Goal: Obtain resource: Download file/media

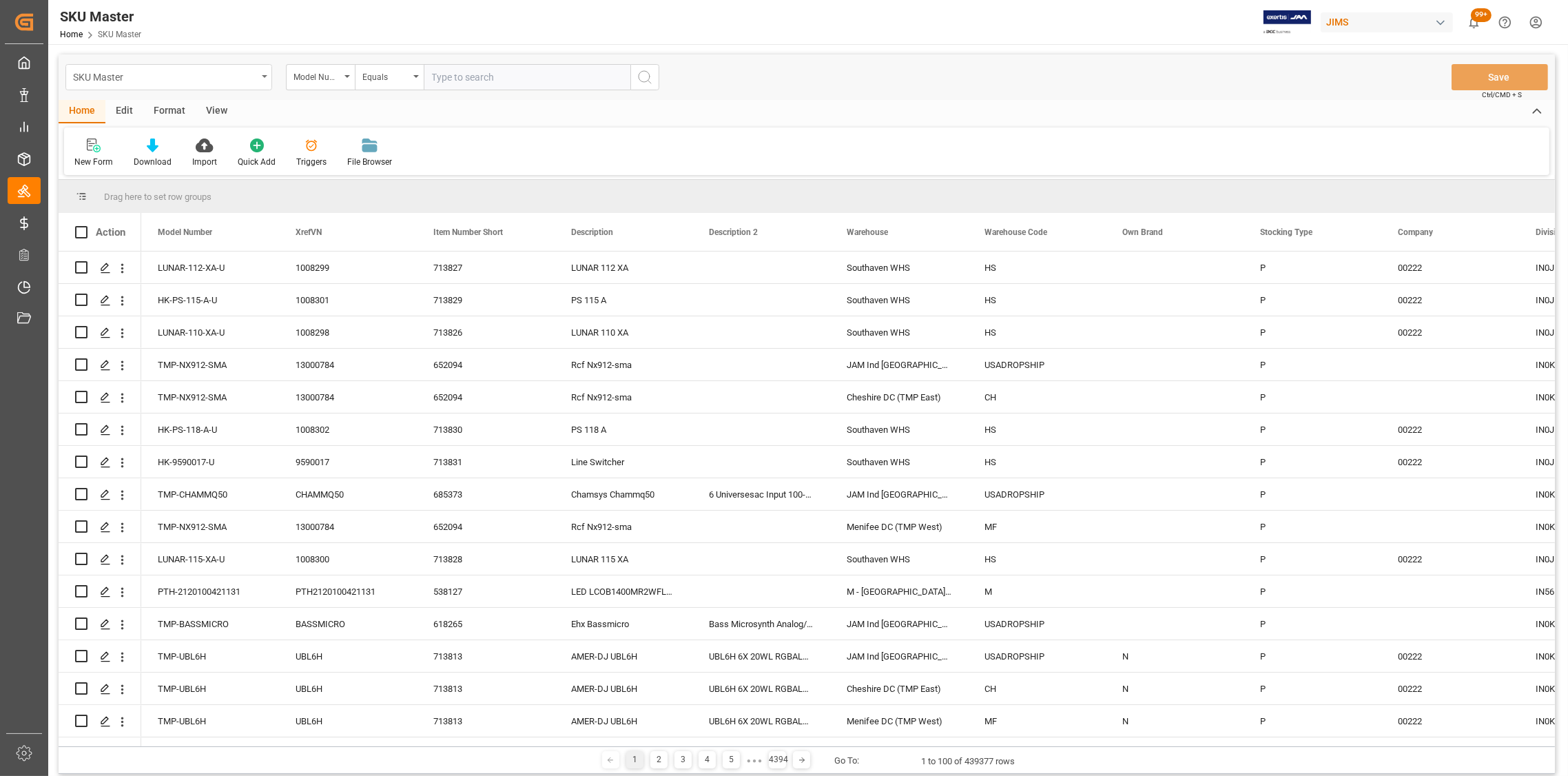
click at [262, 77] on icon "open menu" at bounding box center [264, 77] width 5 height 3
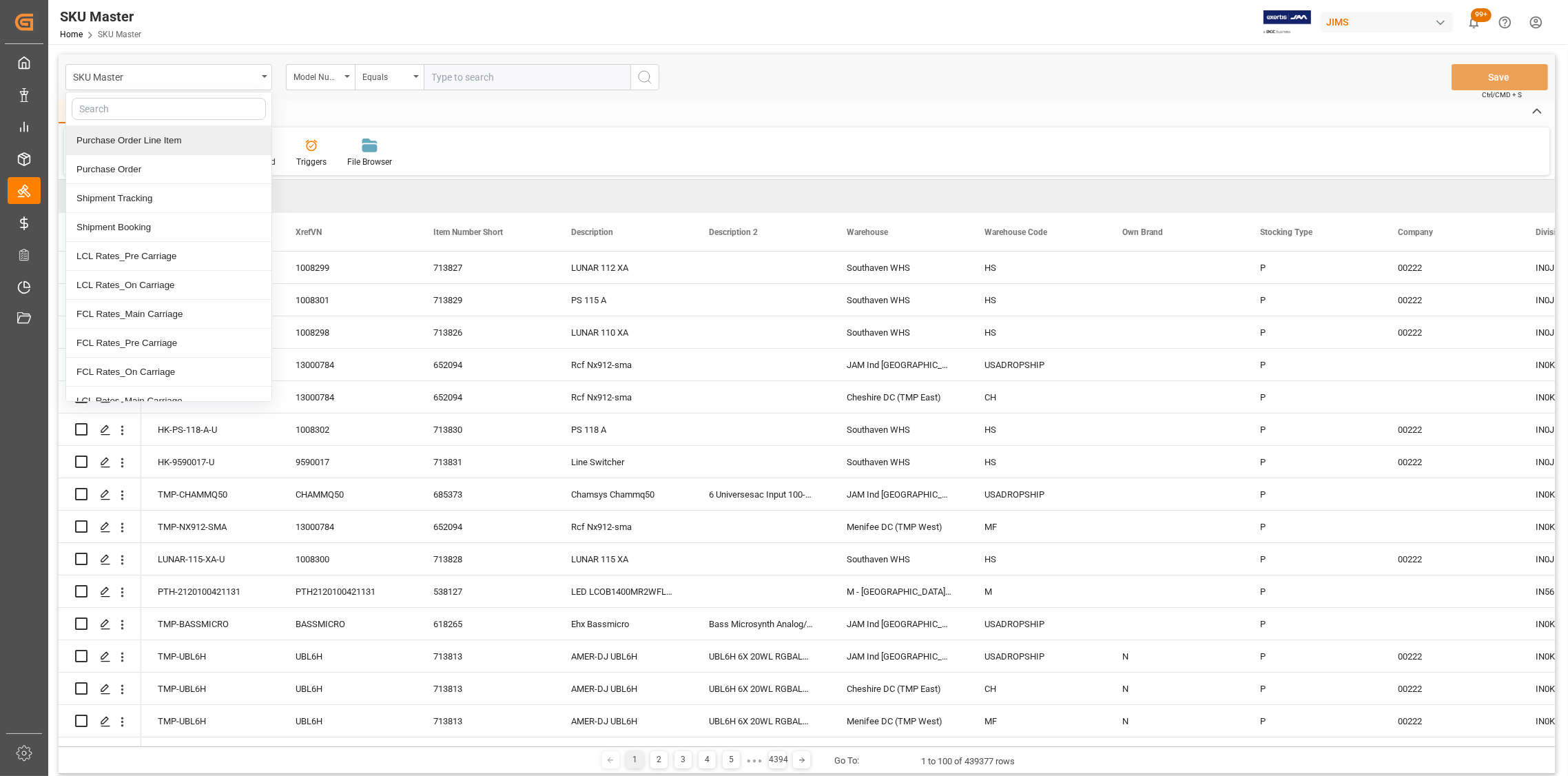
click at [175, 144] on div "Purchase Order Line Item" at bounding box center [169, 140] width 205 height 29
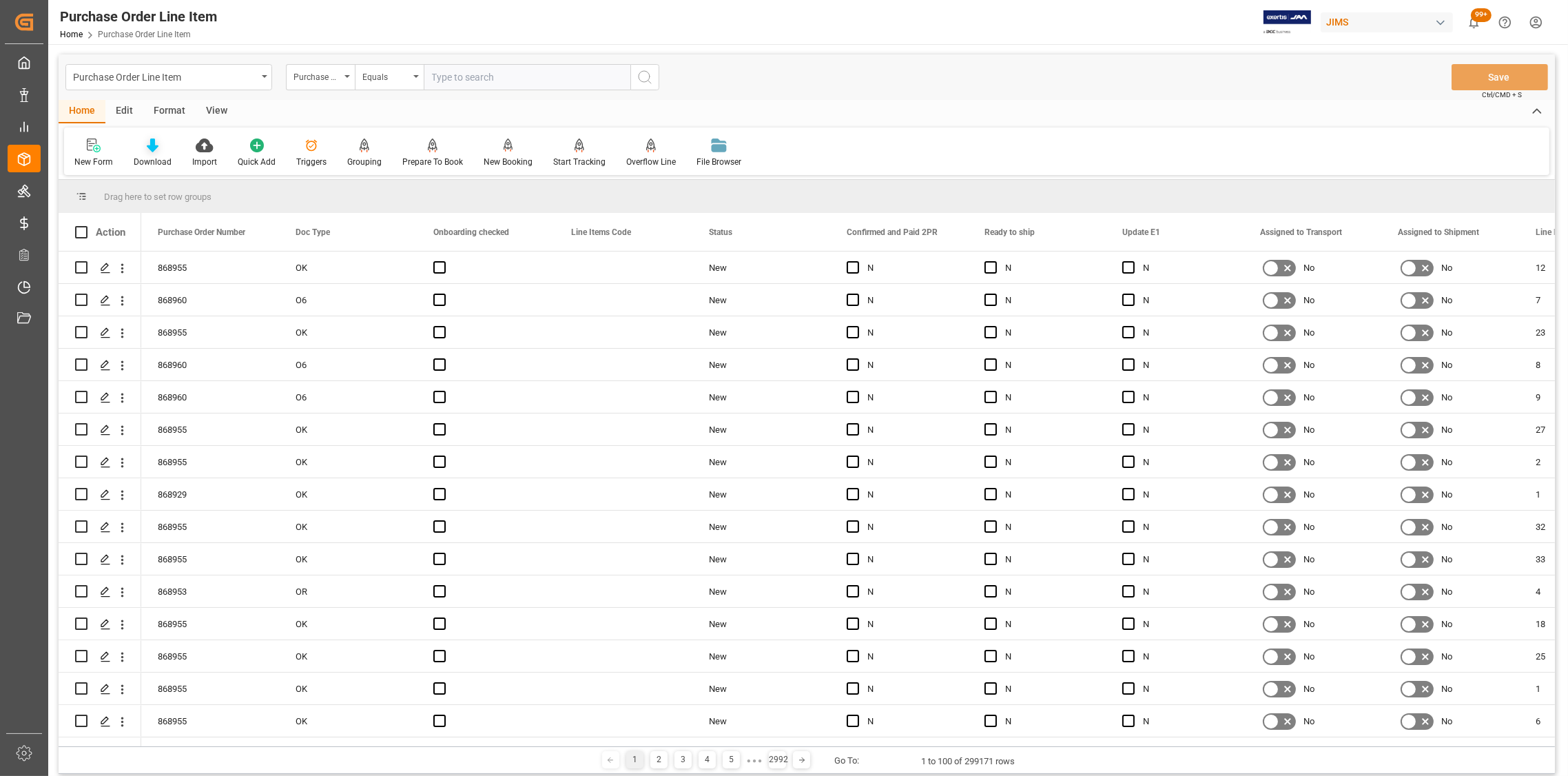
click at [150, 150] on icon at bounding box center [152, 145] width 12 height 14
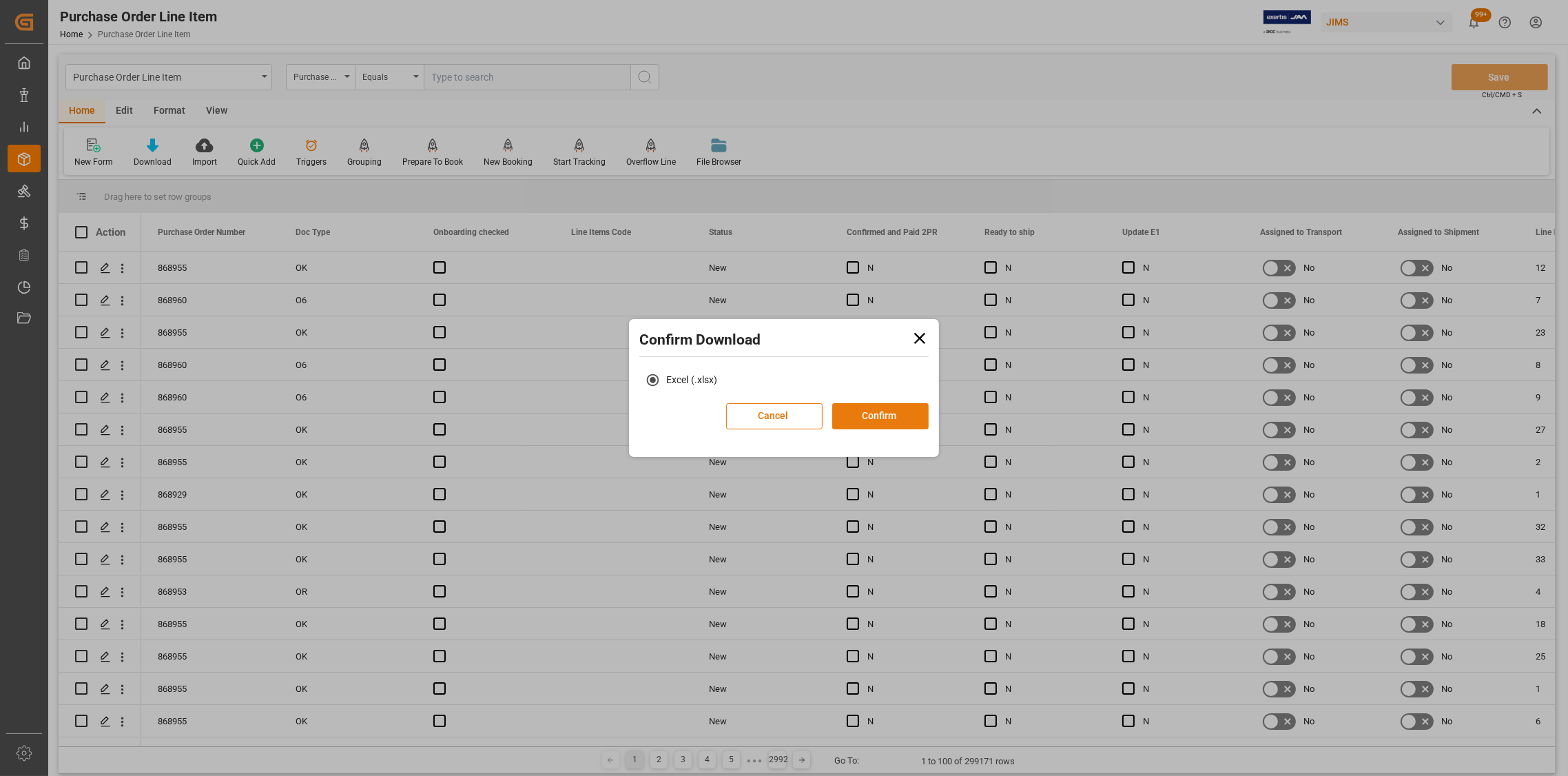
click at [878, 426] on button "Confirm" at bounding box center [880, 417] width 97 height 26
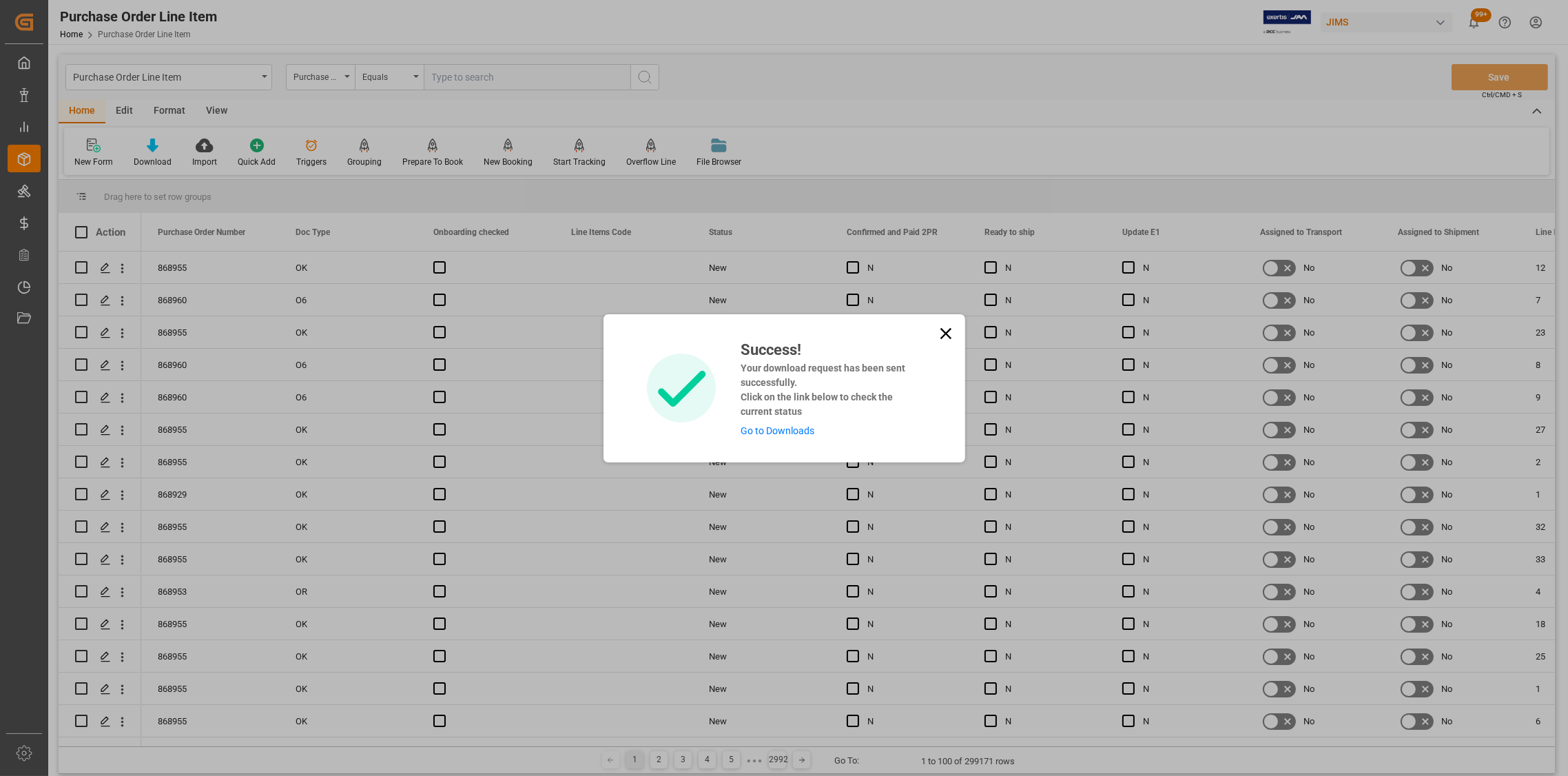
click at [918, 325] on div "Success! Your download request has been sent successfully. Click on the link be…" at bounding box center [784, 389] width 361 height 148
click at [942, 330] on icon at bounding box center [945, 333] width 11 height 11
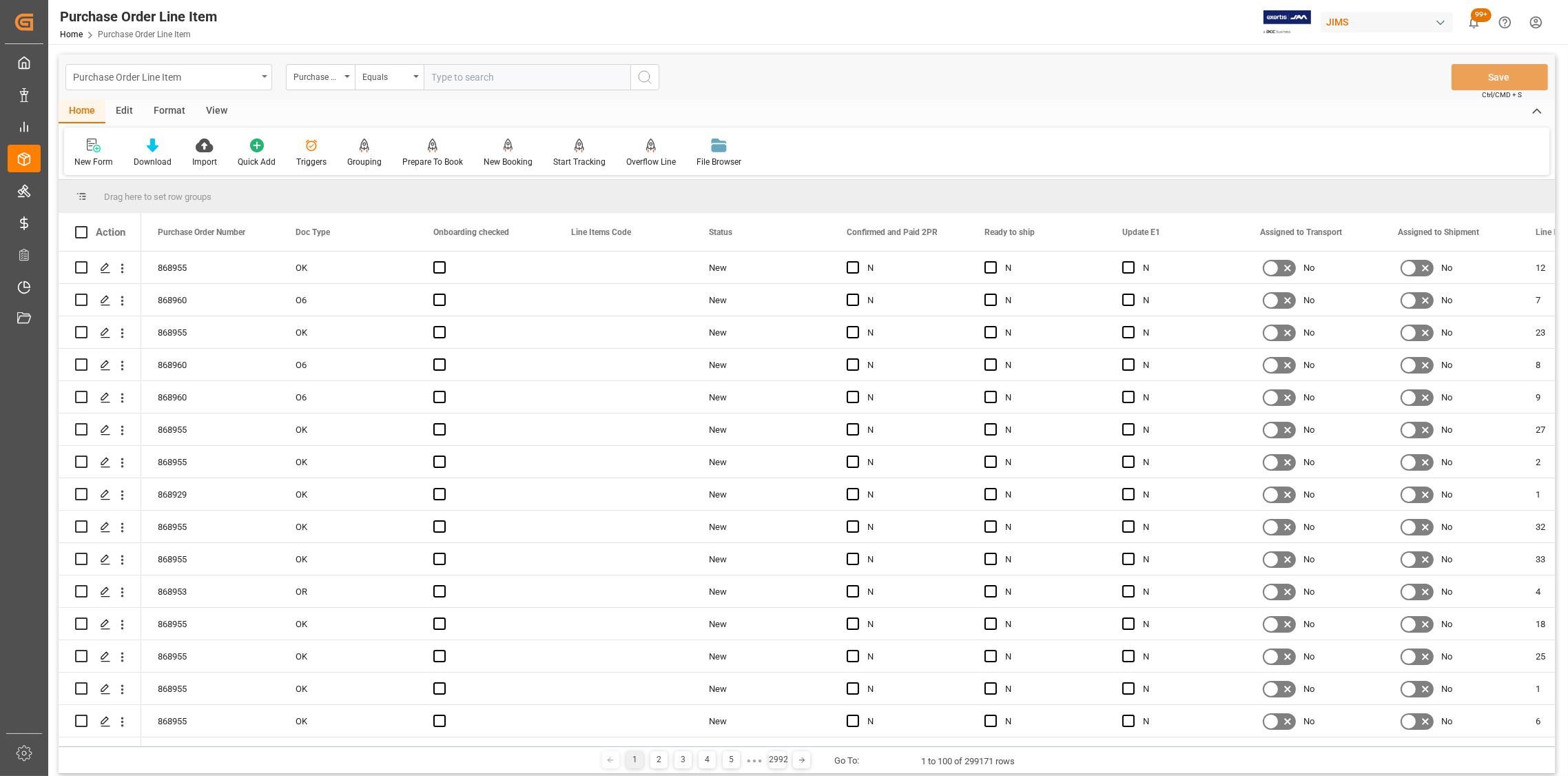
click at [263, 80] on div "Purchase Order Line Item" at bounding box center [169, 77] width 207 height 26
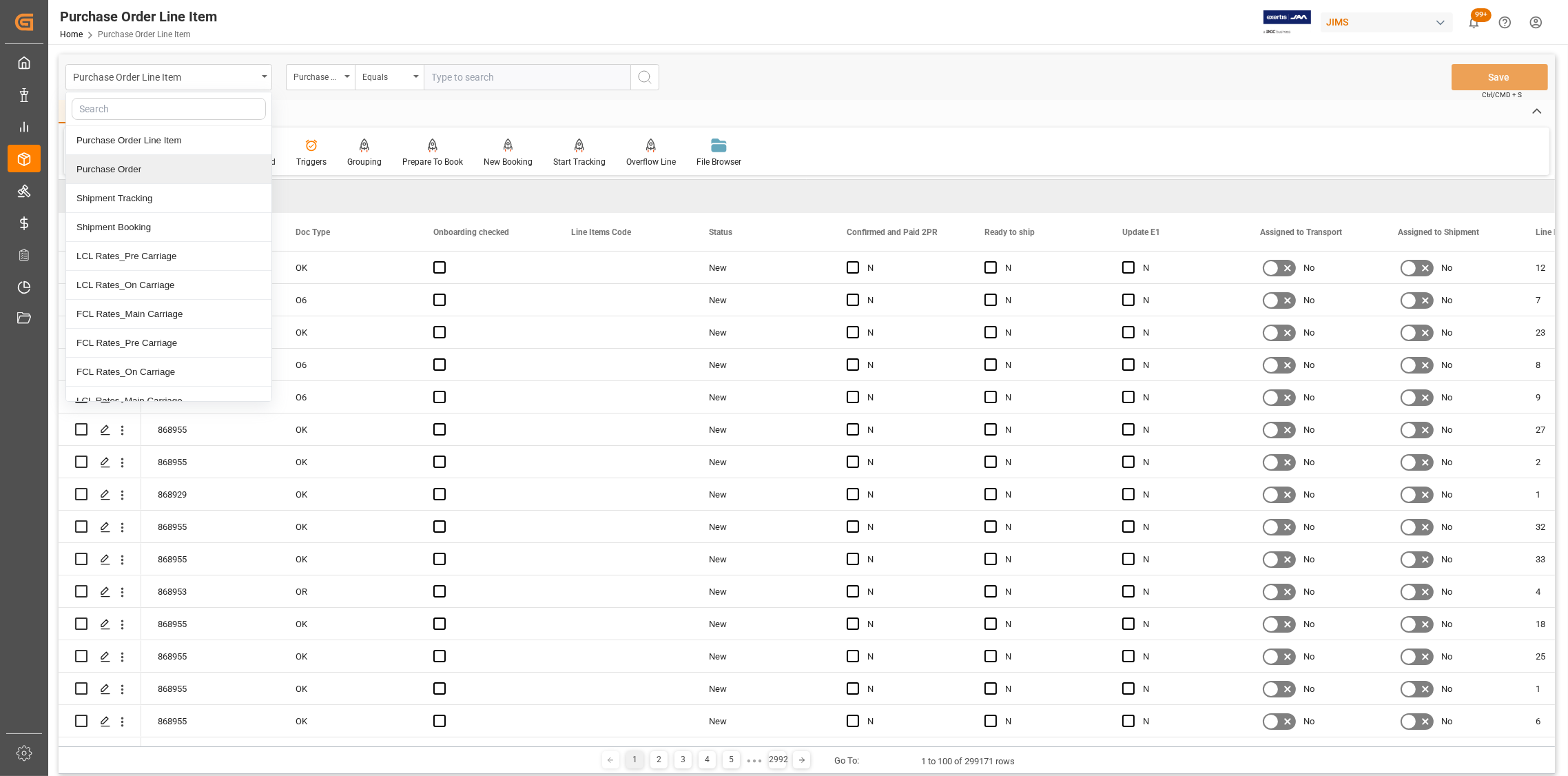
click at [158, 169] on div "Purchase Order" at bounding box center [169, 169] width 205 height 29
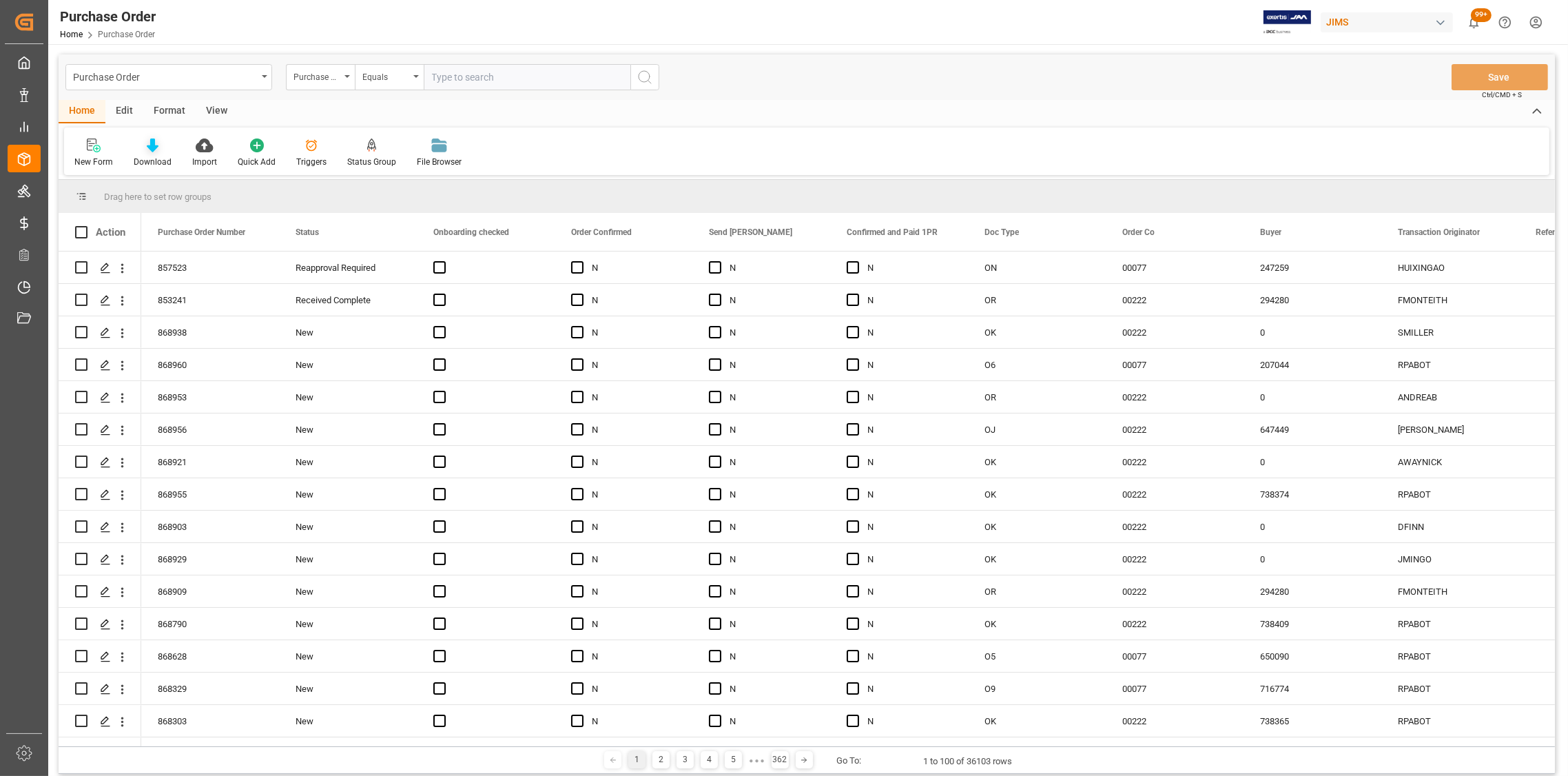
click at [146, 153] on div "Download" at bounding box center [153, 152] width 59 height 30
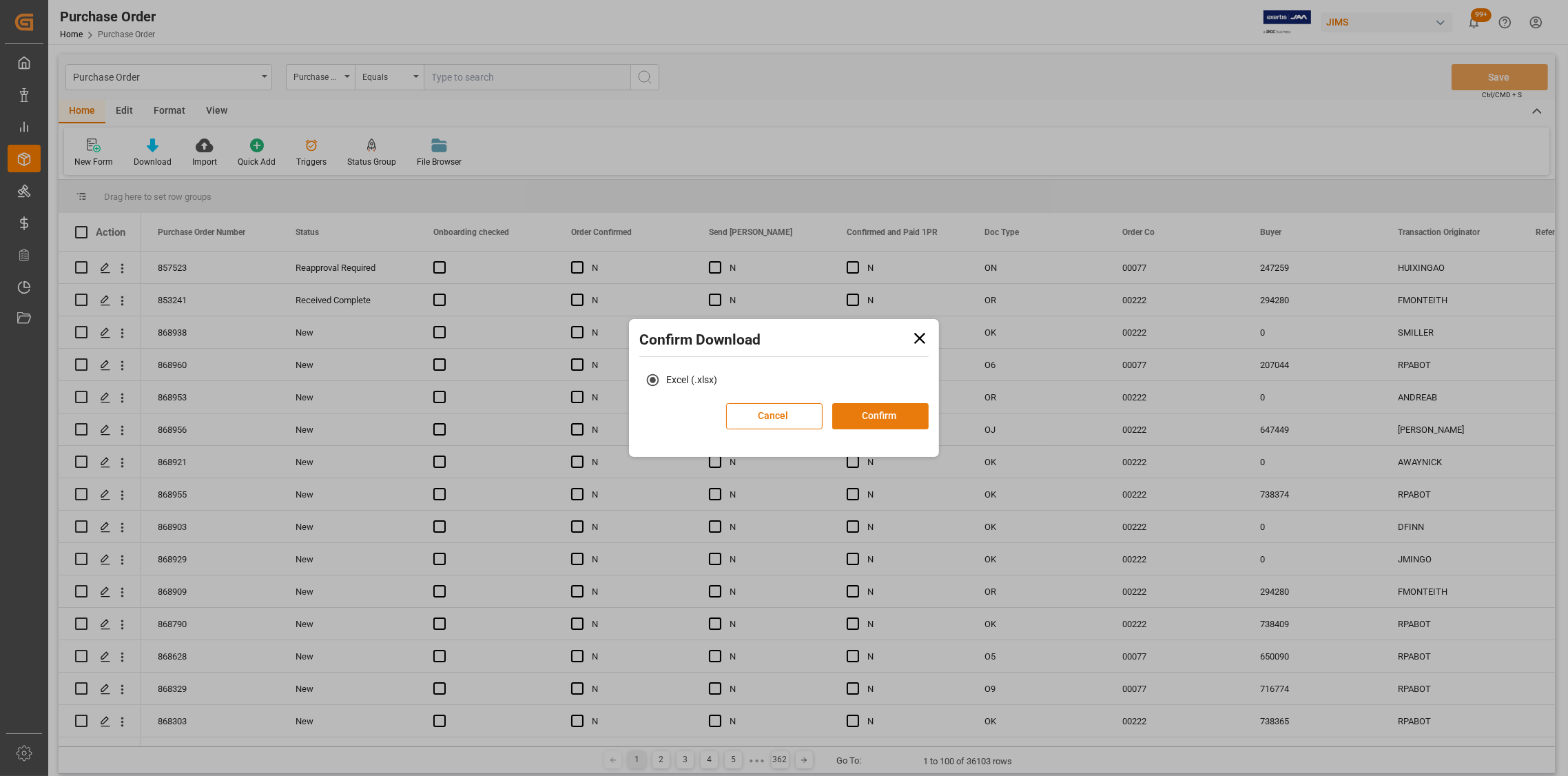
click at [890, 422] on button "Confirm" at bounding box center [880, 417] width 97 height 26
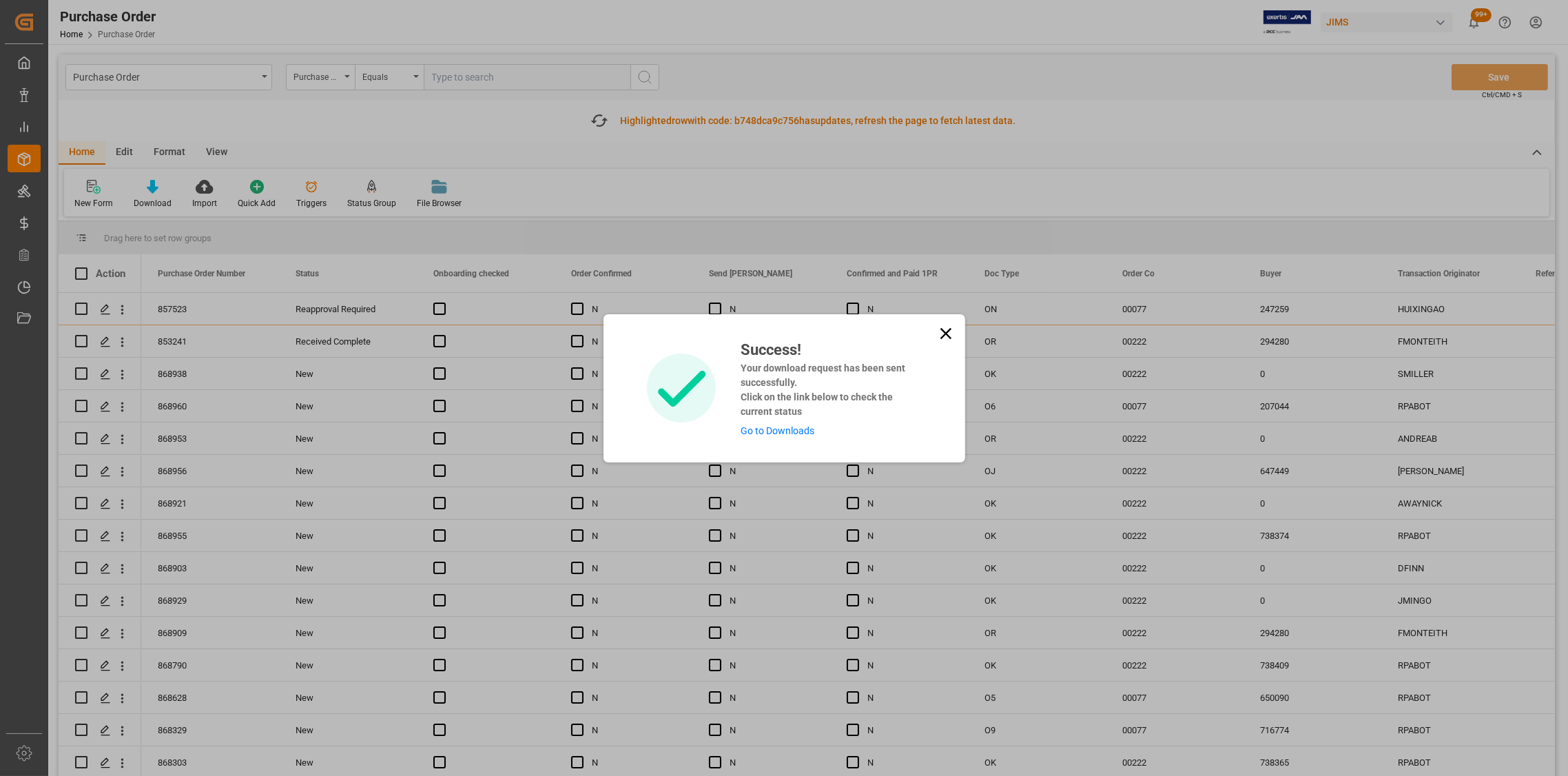
click at [939, 333] on icon at bounding box center [945, 333] width 19 height 19
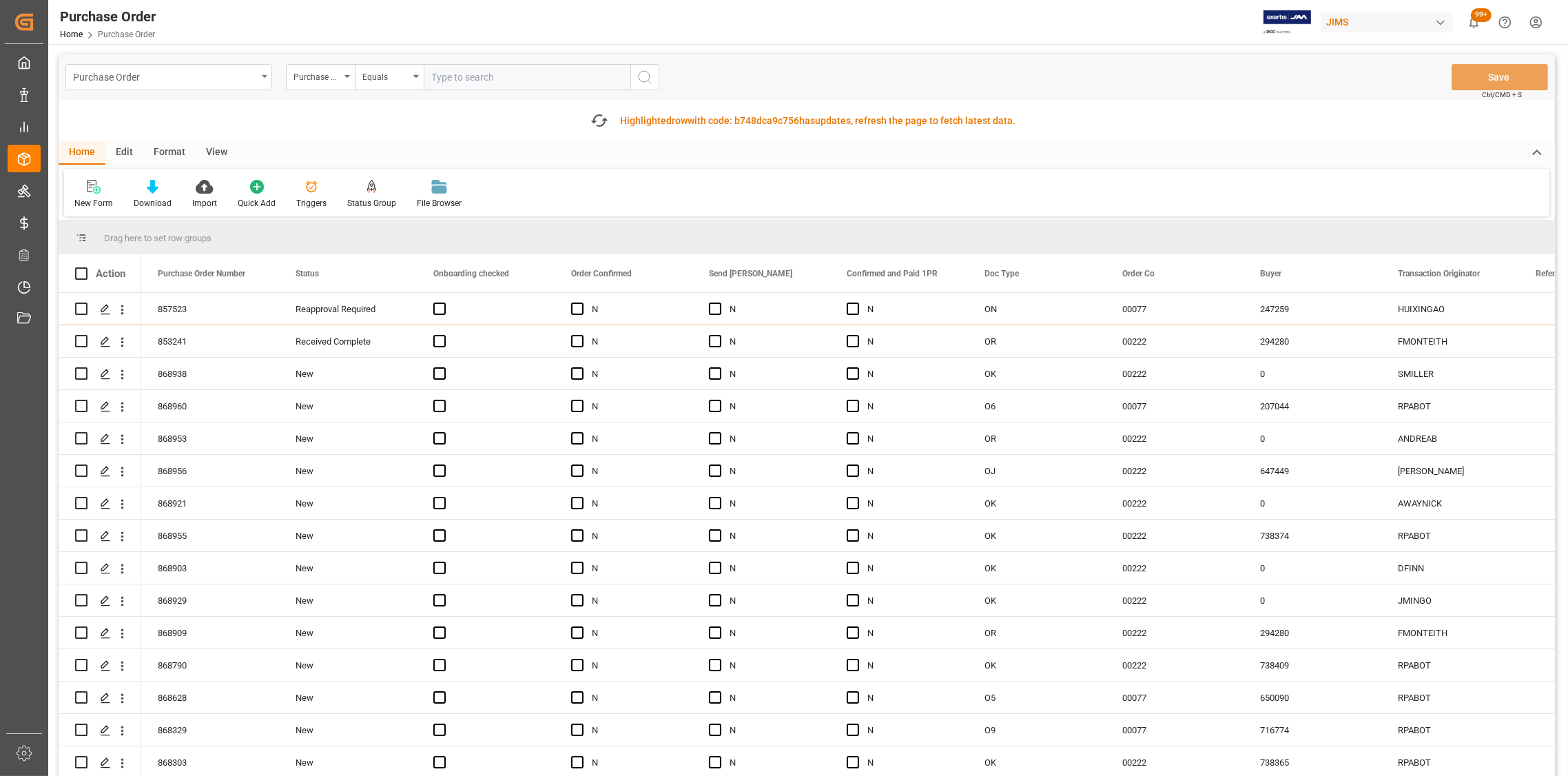
click at [260, 75] on div "Purchase Order" at bounding box center [169, 77] width 207 height 26
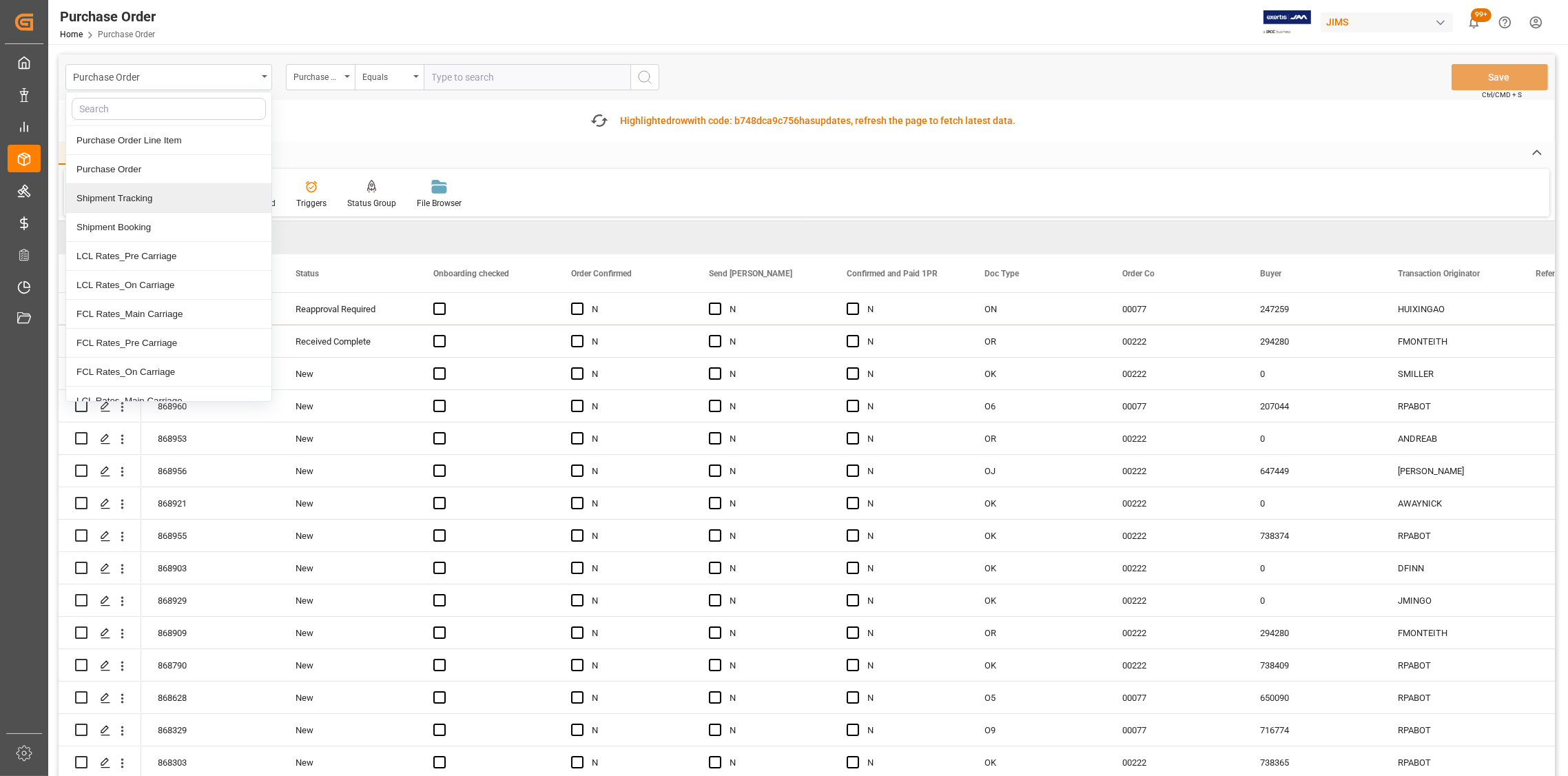
click at [124, 202] on div "Shipment Tracking" at bounding box center [169, 198] width 205 height 29
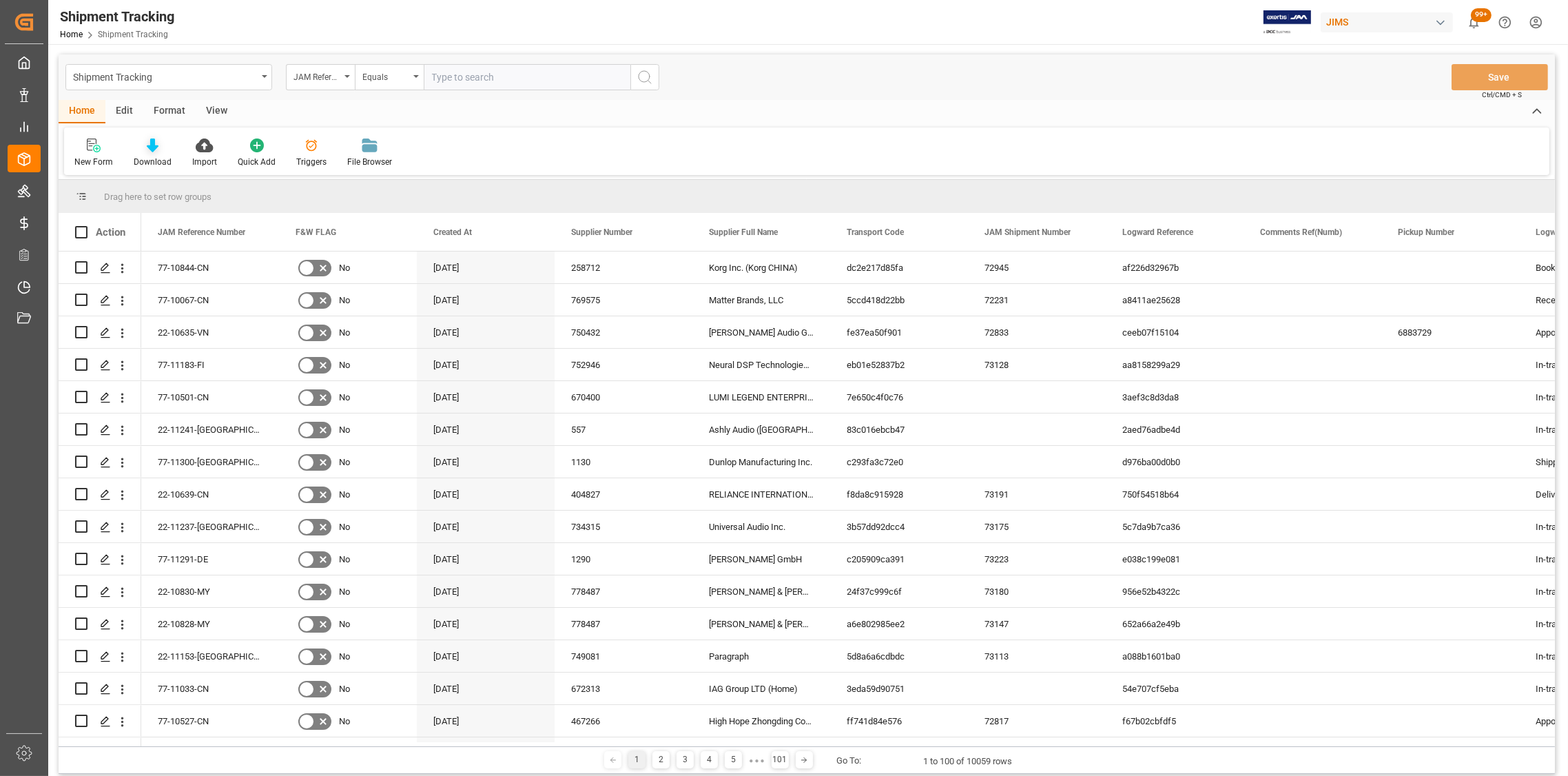
click at [149, 154] on div "Download" at bounding box center [153, 152] width 59 height 30
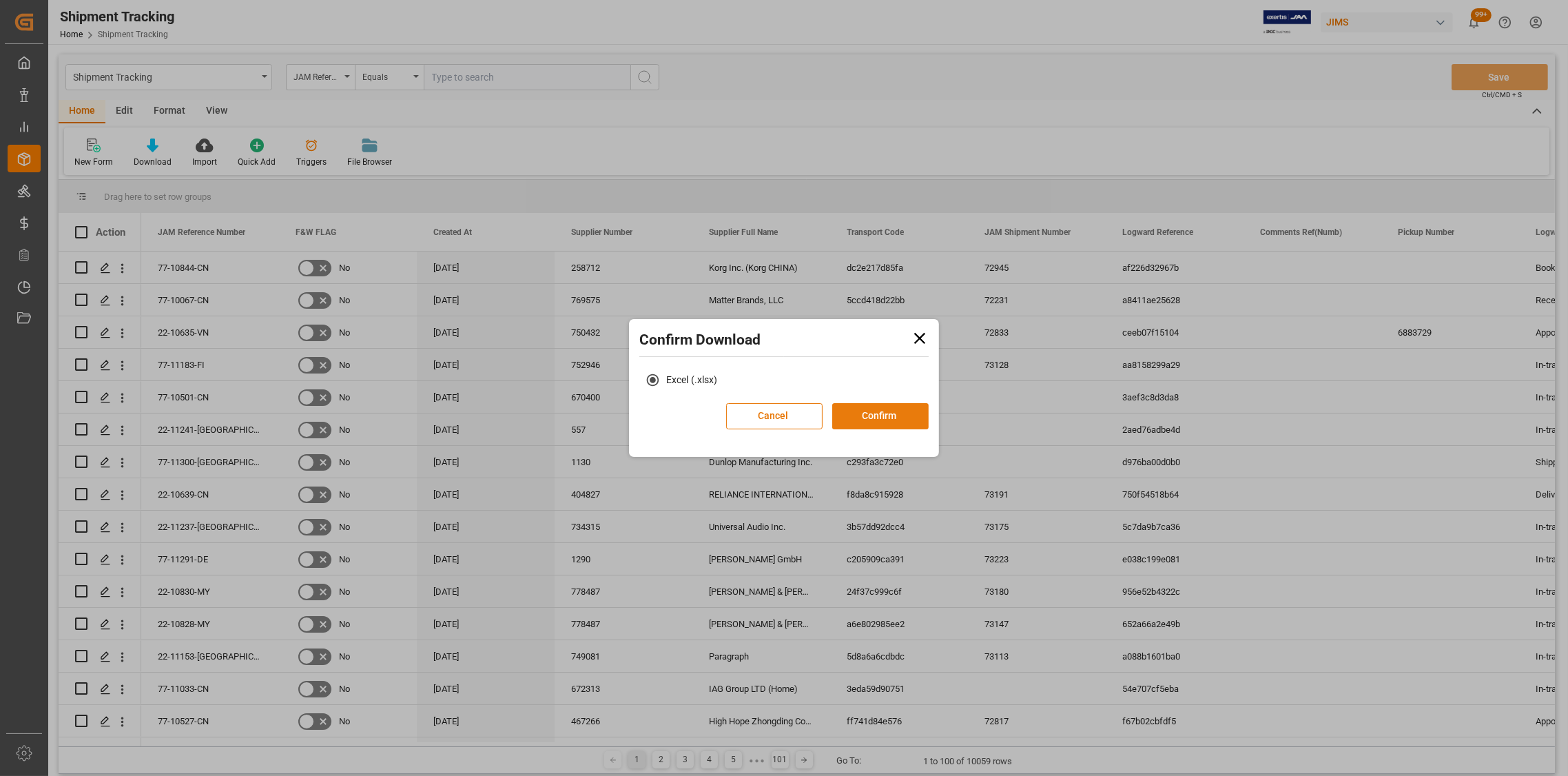
click at [836, 419] on button "Confirm" at bounding box center [880, 417] width 97 height 26
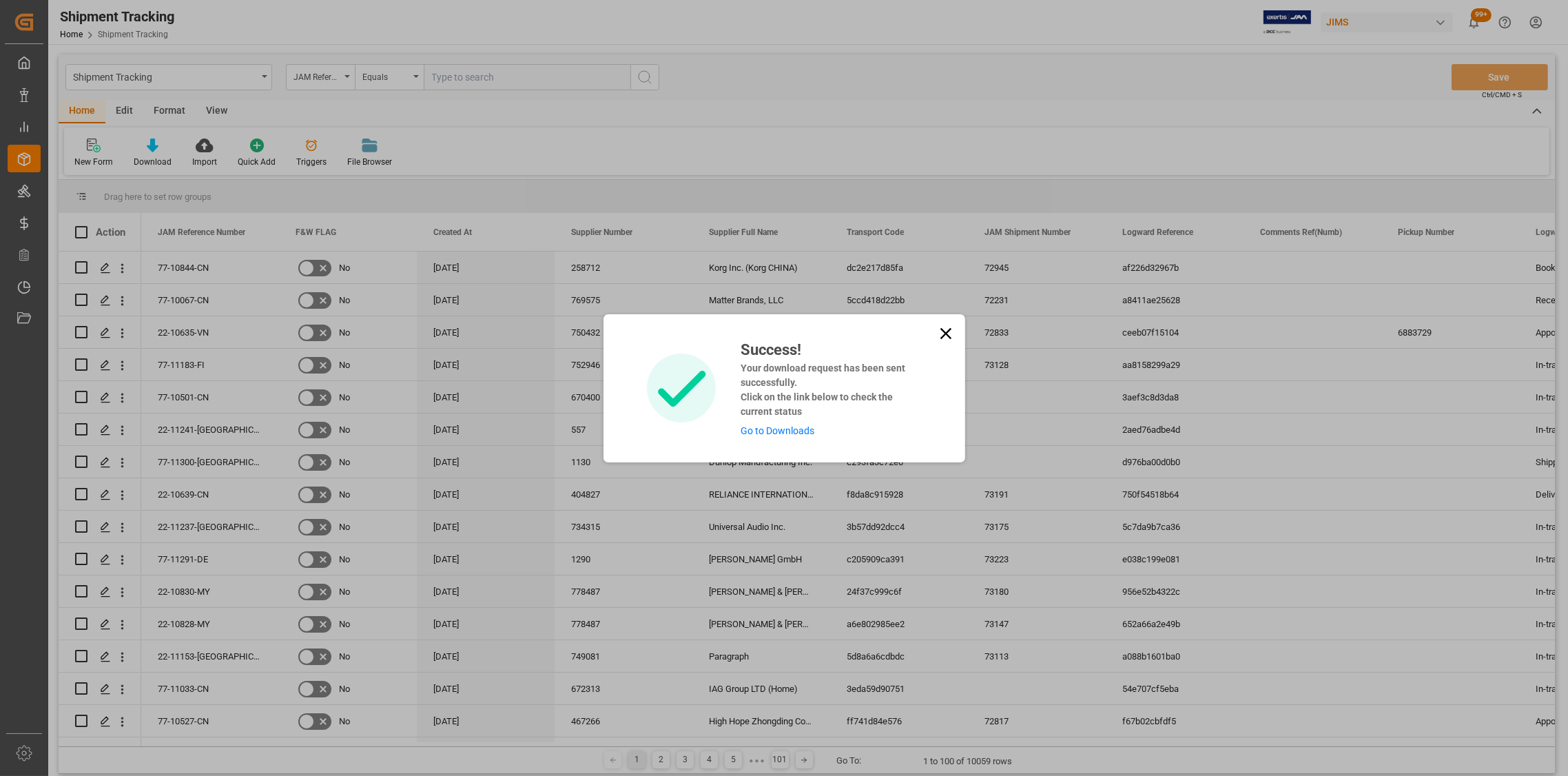
click at [950, 330] on icon at bounding box center [945, 333] width 19 height 19
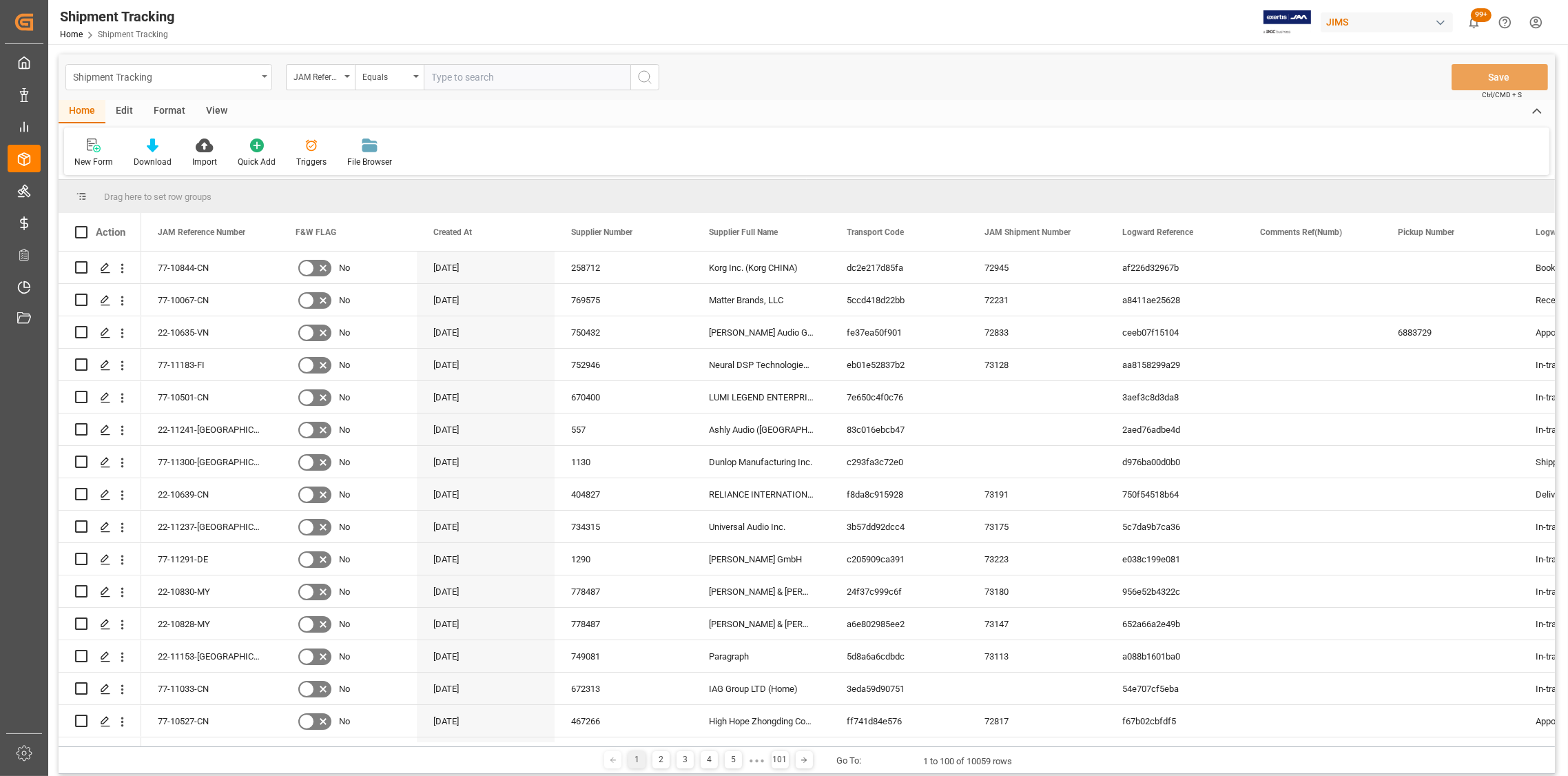
click at [203, 82] on div "Shipment Tracking" at bounding box center [165, 76] width 184 height 17
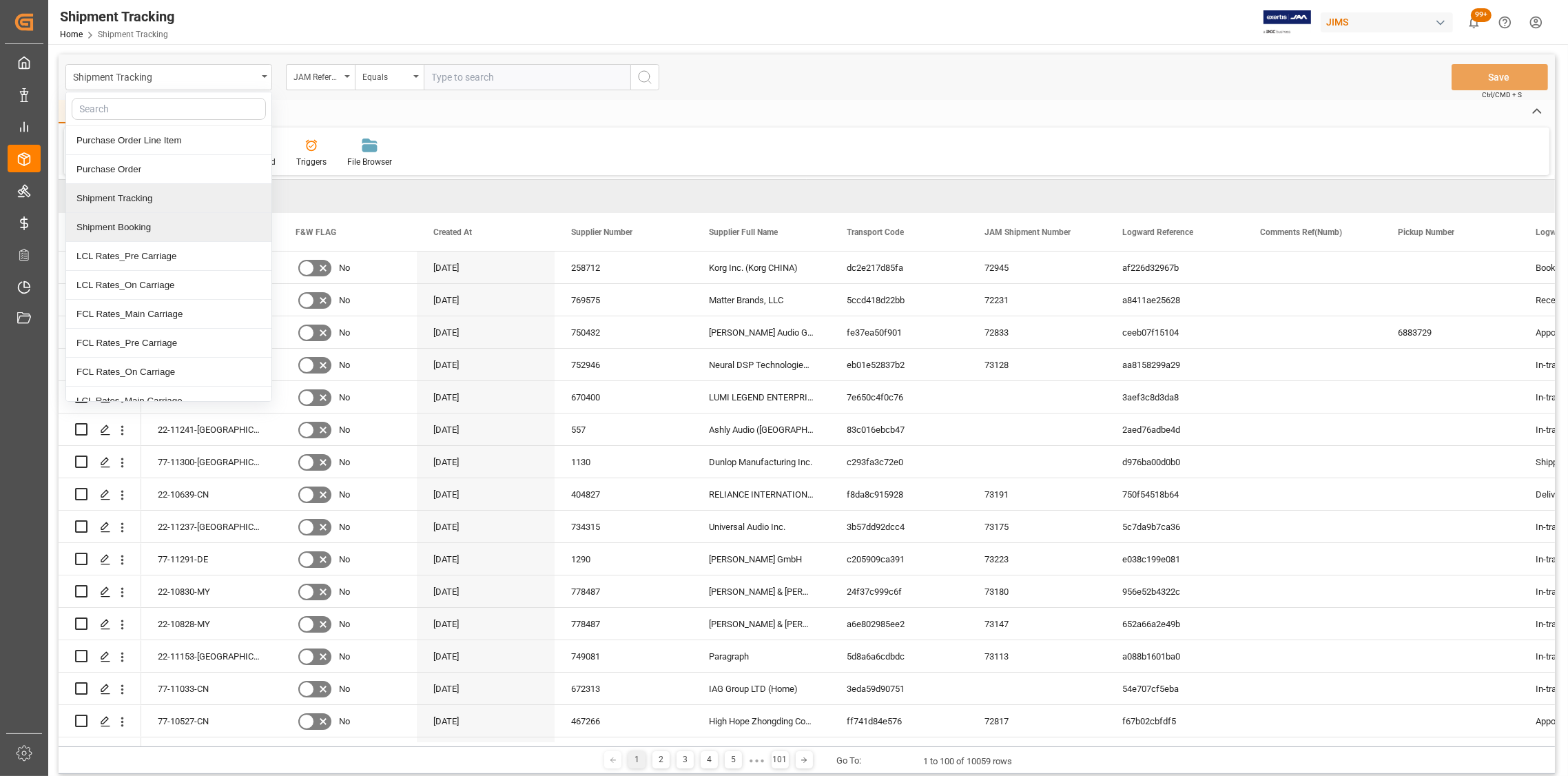
click at [143, 218] on div "Shipment Booking" at bounding box center [169, 227] width 205 height 29
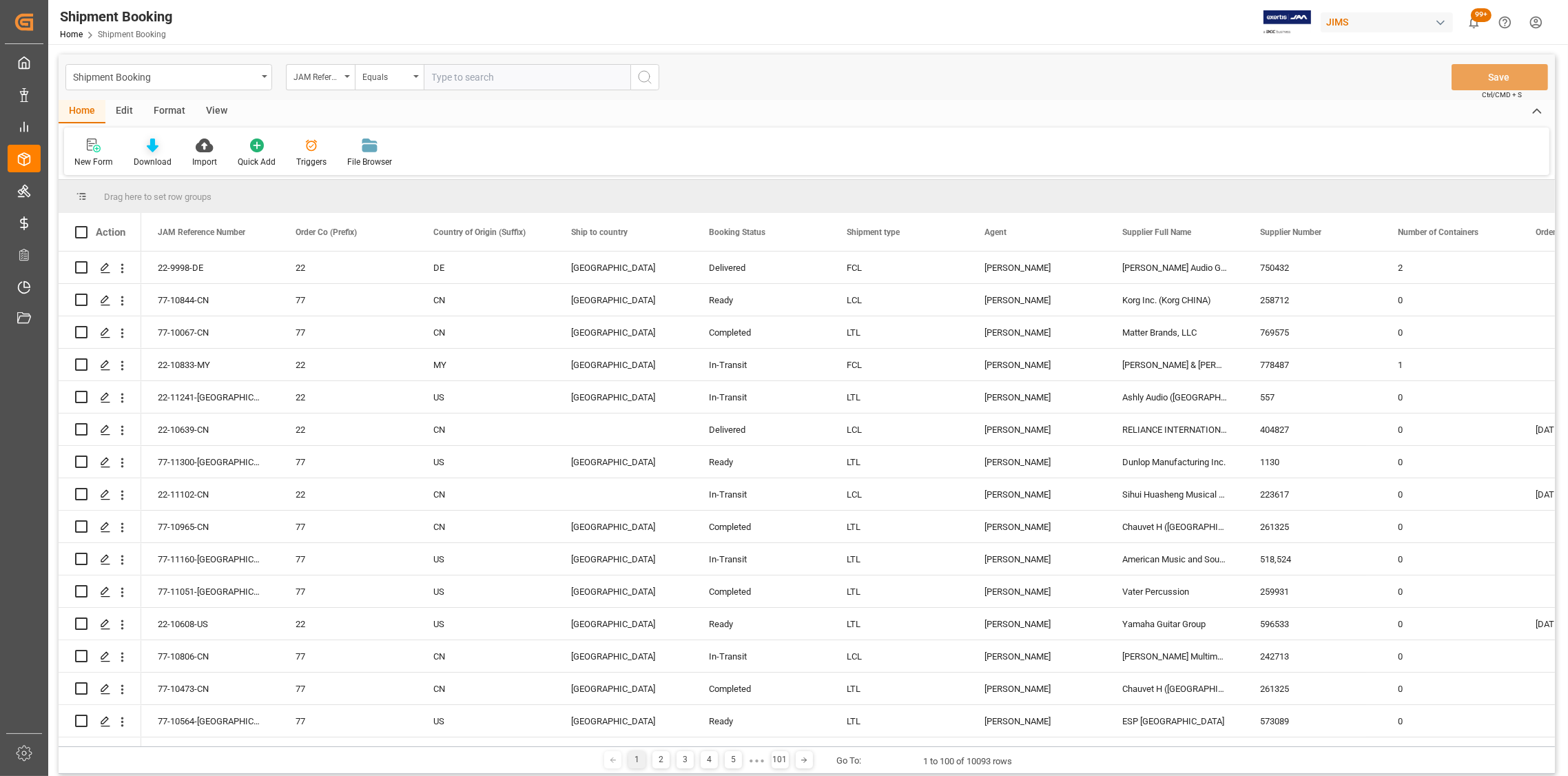
click at [154, 150] on icon at bounding box center [152, 145] width 12 height 14
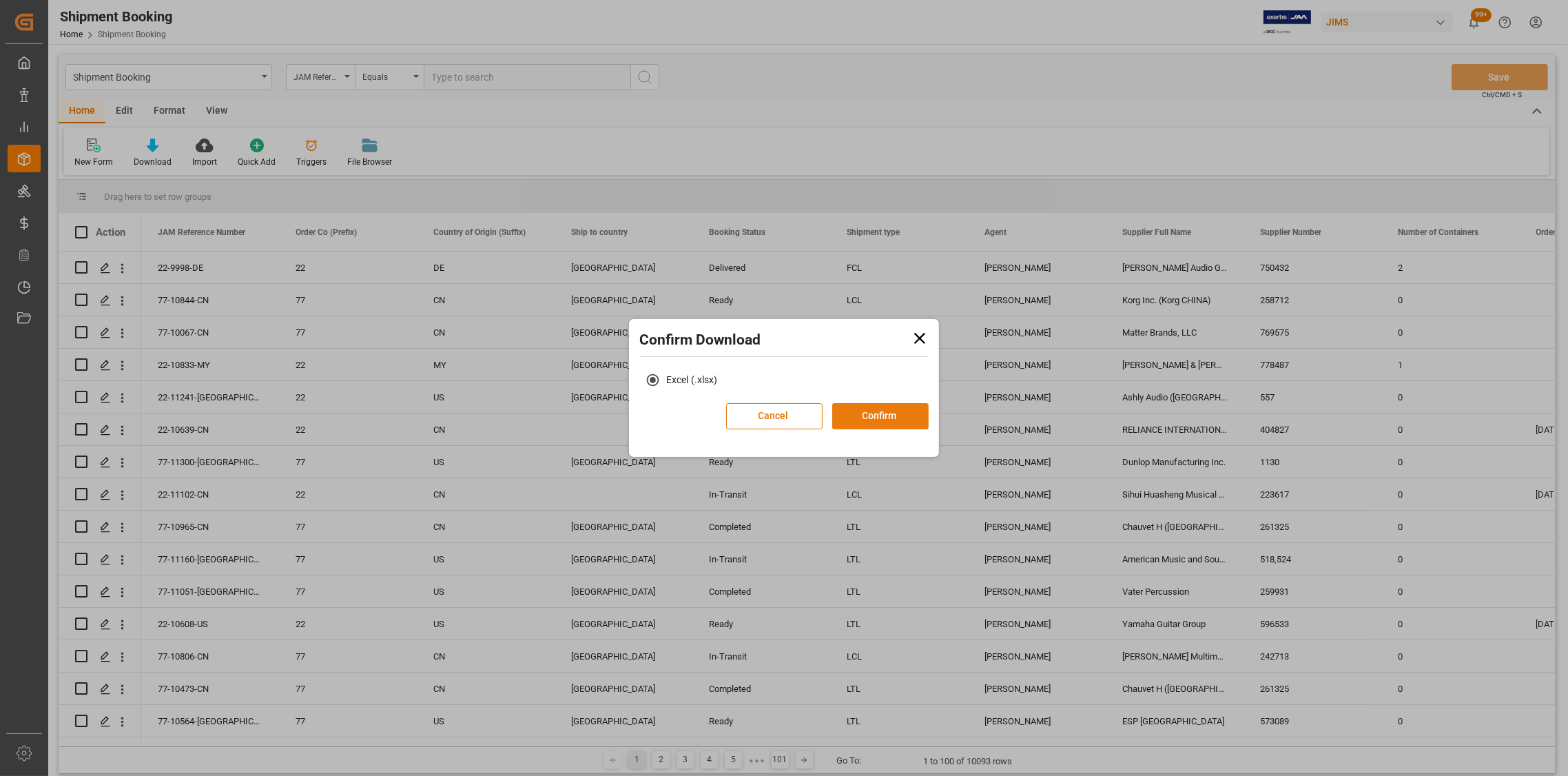
click at [869, 417] on button "Confirm" at bounding box center [880, 417] width 97 height 26
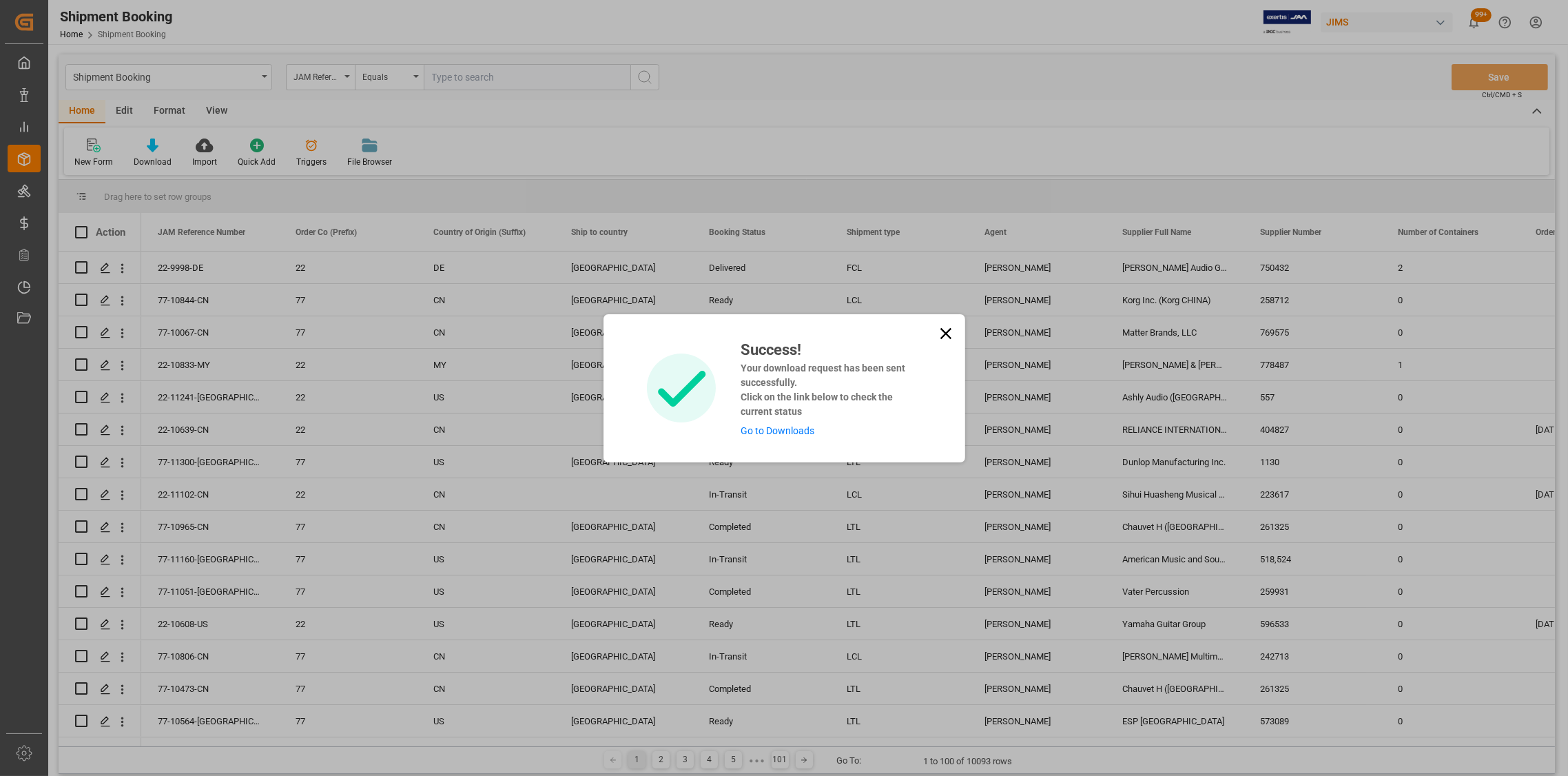
click at [941, 328] on icon at bounding box center [945, 333] width 11 height 11
